Goal: Check status

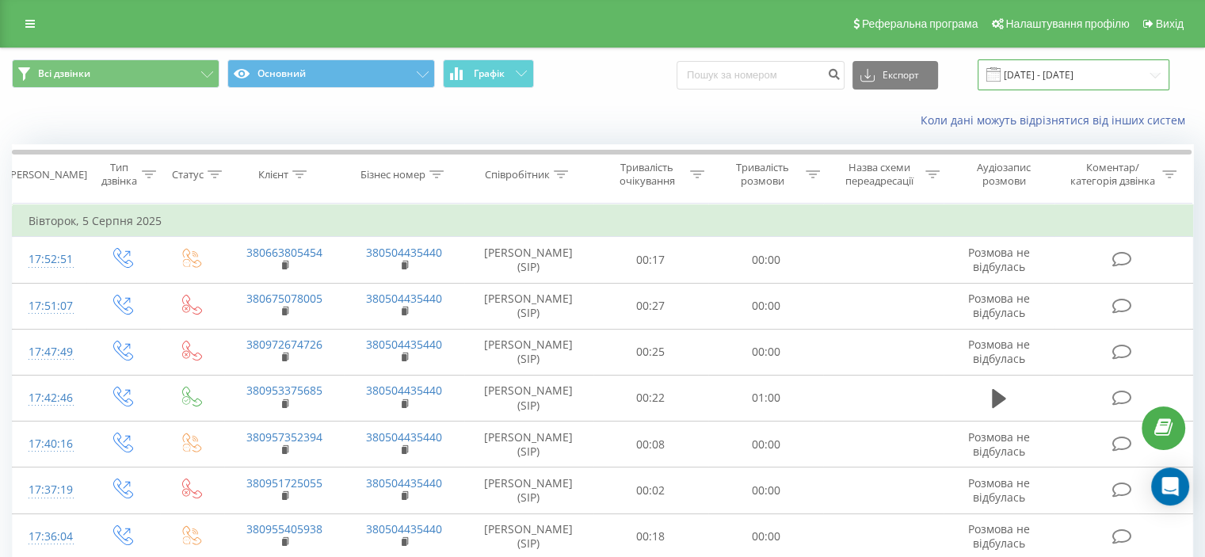
click at [1161, 77] on input "05.07.2025 - 05.08.2025" at bounding box center [1073, 74] width 192 height 31
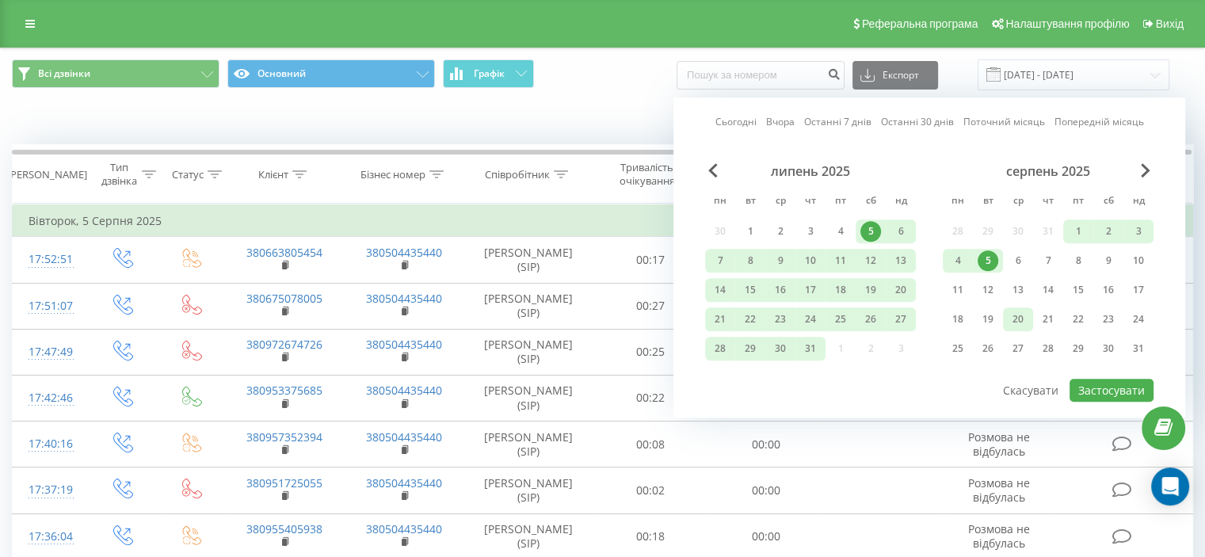
click at [1024, 318] on div "20" at bounding box center [1018, 319] width 21 height 21
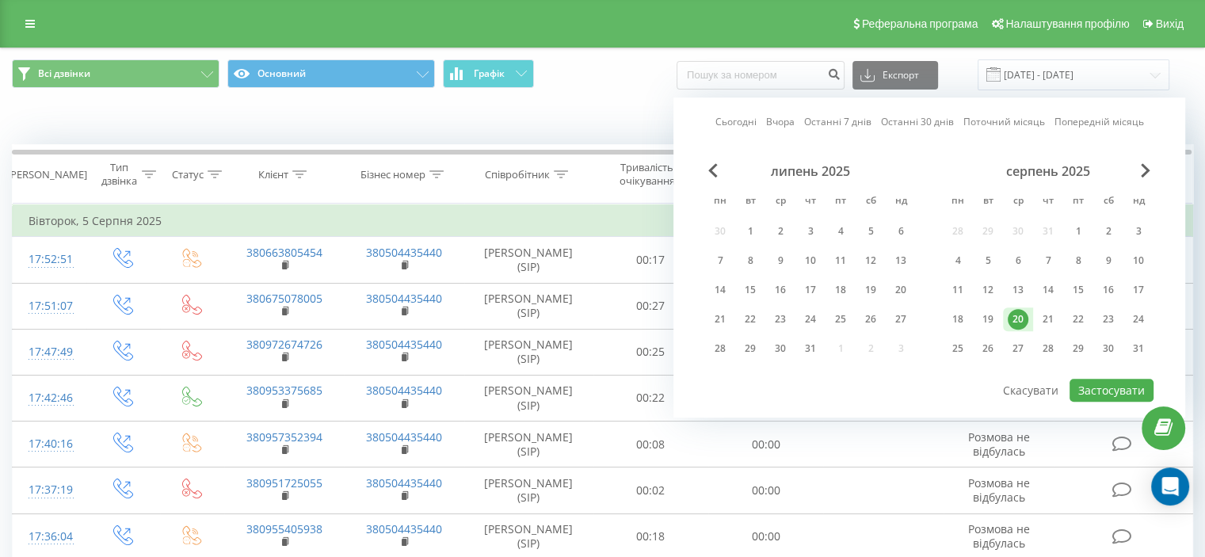
click at [1024, 318] on div "20" at bounding box center [1018, 319] width 21 height 21
click at [1125, 382] on button "Застосувати" at bounding box center [1111, 390] width 84 height 23
type input "[DATE] - [DATE]"
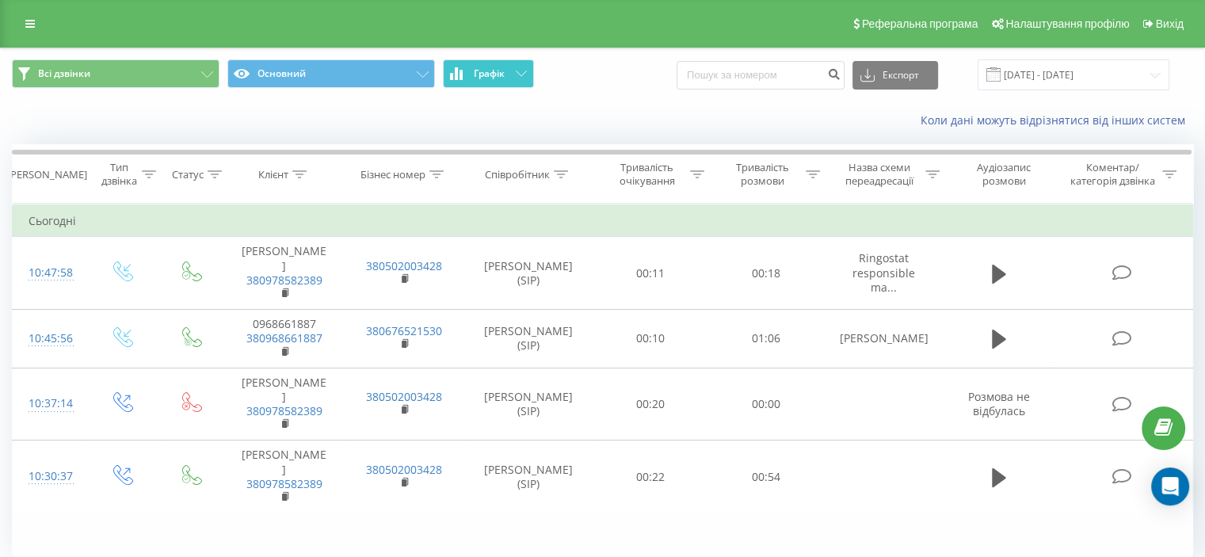
click at [526, 74] on icon at bounding box center [521, 73] width 11 height 6
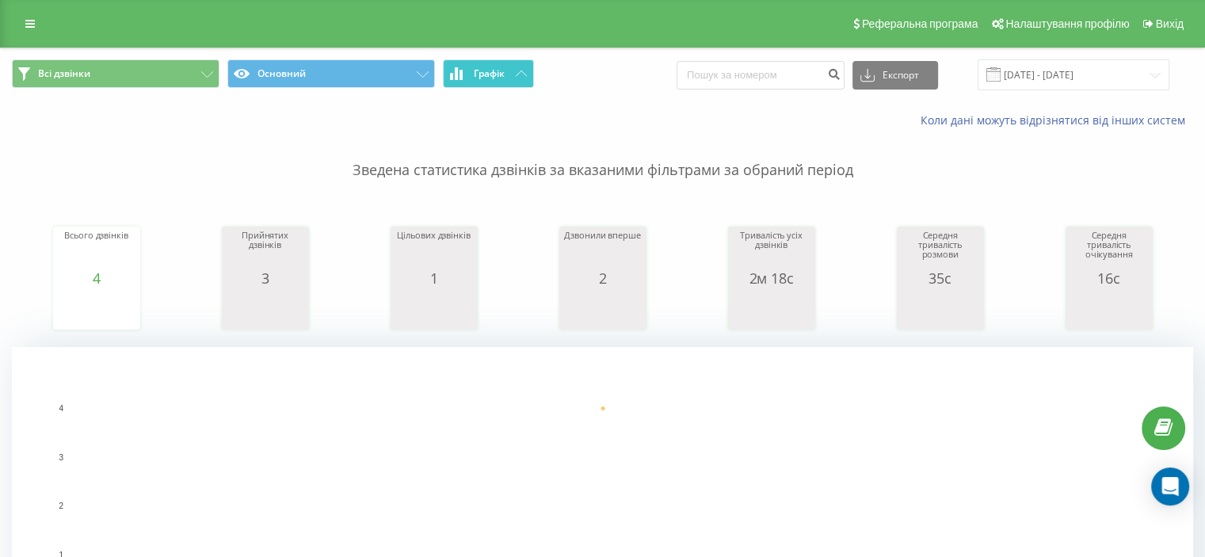
click at [532, 76] on button "Графік" at bounding box center [488, 73] width 91 height 29
